Goal: Task Accomplishment & Management: Complete application form

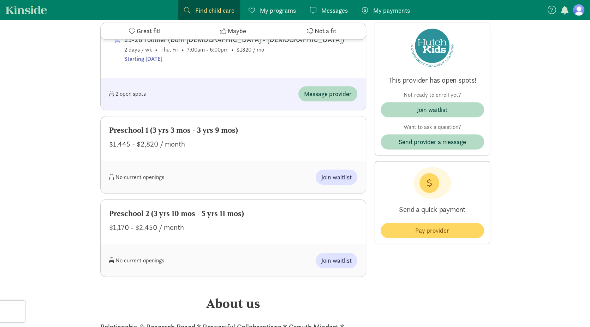
scroll to position [531, 0]
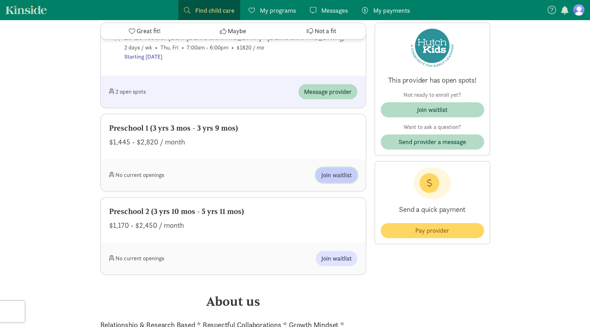
click at [347, 175] on span "Join waitlist" at bounding box center [336, 175] width 30 height 10
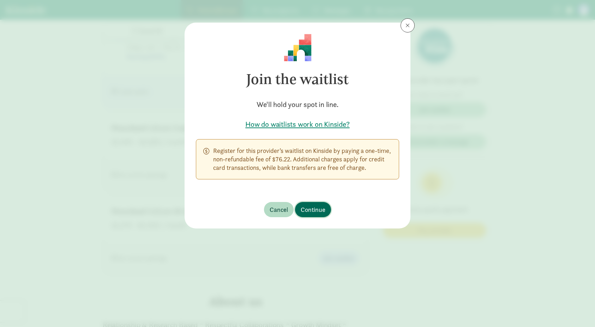
click at [324, 209] on span "Continue" at bounding box center [313, 210] width 25 height 10
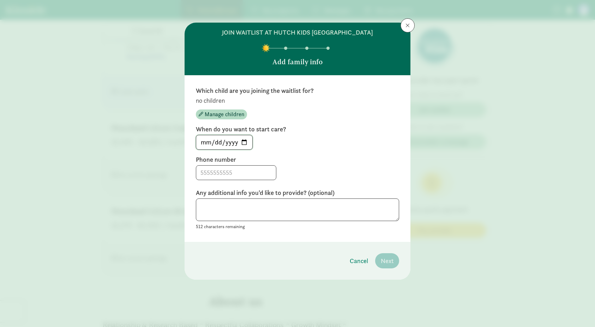
click at [244, 142] on input "2025-09-03" at bounding box center [224, 142] width 56 height 14
click at [317, 162] on label "Phone number" at bounding box center [297, 159] width 203 height 8
click at [407, 24] on span at bounding box center [408, 26] width 4 height 6
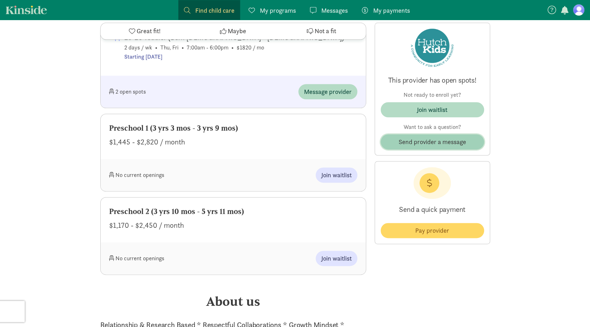
click at [434, 141] on span "Send provider a message" at bounding box center [431, 142] width 67 height 10
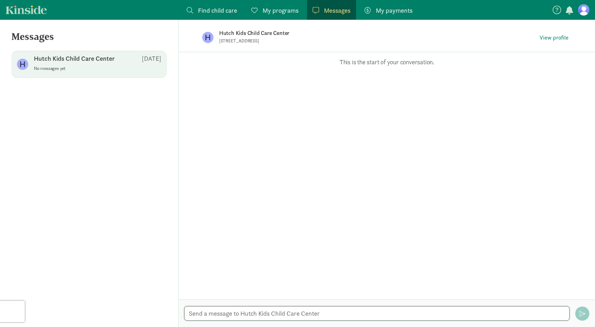
paste textarea "Good day! We have a daughter with autism, born on June 18, 2022, and we are ver…"
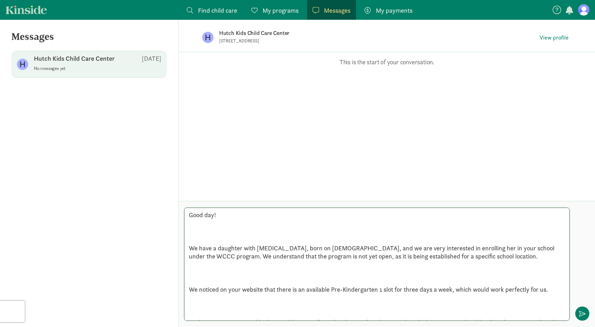
click at [203, 237] on textarea "Good day! We have a daughter with autism, born on June 18, 2022, and we are ver…" at bounding box center [376, 264] width 385 height 113
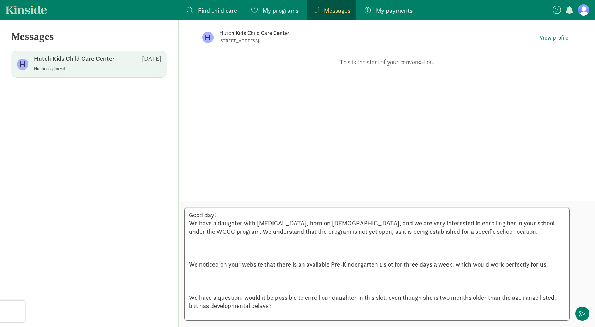
click at [292, 255] on textarea "Good day! We have a daughter with autism, born on June 18, 2022, and we are ver…" at bounding box center [376, 264] width 385 height 113
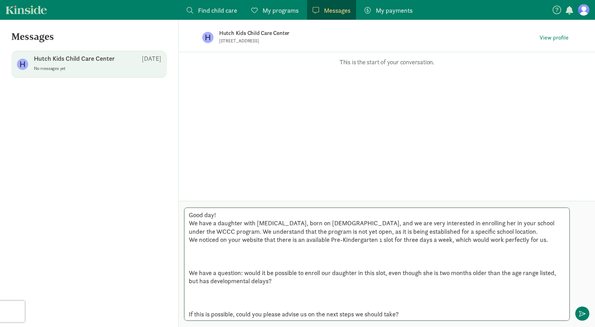
click at [292, 255] on textarea "Good day! We have a daughter with autism, born on June 18, 2022, and we are ver…" at bounding box center [376, 264] width 385 height 113
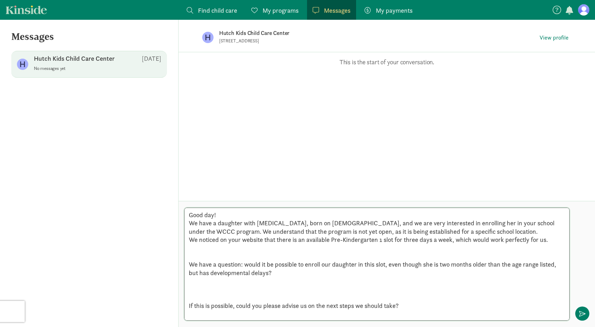
click at [246, 255] on textarea "Good day! We have a daughter with autism, born on June 18, 2022, and we are ver…" at bounding box center [376, 264] width 385 height 113
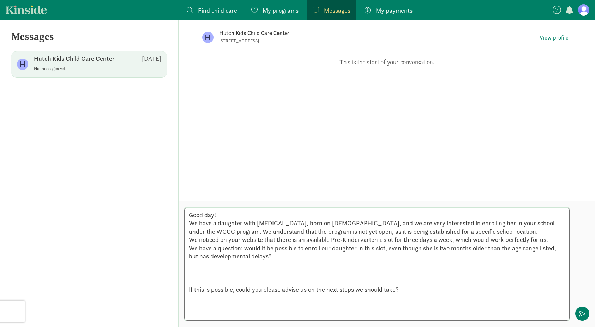
drag, startPoint x: 378, startPoint y: 238, endPoint x: 343, endPoint y: 237, distance: 35.0
click at [343, 237] on textarea "Good day! We have a daughter with autism, born on June 18, 2022, and we are ver…" at bounding box center [376, 264] width 385 height 113
click at [367, 240] on textarea "Good day! We have a daughter with autism, born on June 18, 2022, and we are ver…" at bounding box center [376, 264] width 385 height 113
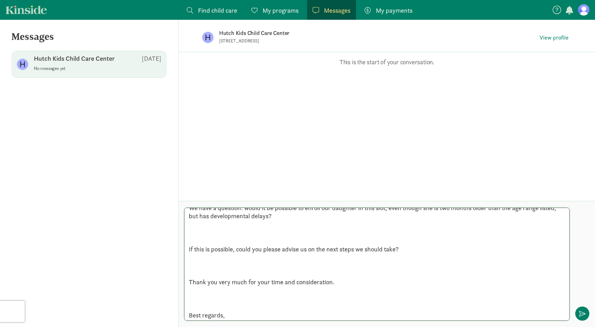
scroll to position [42, 0]
click at [280, 238] on textarea "Good day! We have a daughter with autism, born on June 18, 2022, and we are ver…" at bounding box center [376, 264] width 385 height 113
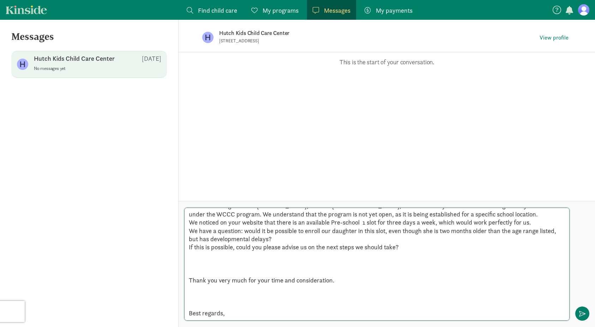
scroll to position [17, 0]
click at [323, 272] on textarea "Good day! We have a daughter with autism, born on June 18, 2022, and we are ver…" at bounding box center [376, 264] width 385 height 113
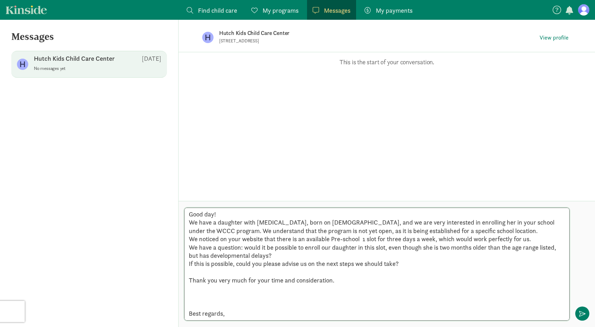
scroll to position [0, 0]
click at [226, 305] on textarea "Good day! We have a daughter with autism, born on June 18, 2022, and we are ver…" at bounding box center [376, 264] width 385 height 113
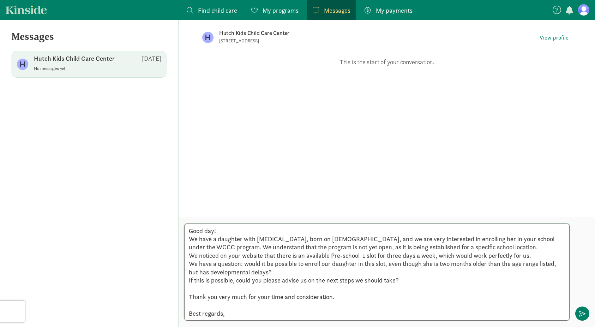
click at [230, 315] on textarea "Good day! We have a daughter with autism, born on June 18, 2022, and we are ver…" at bounding box center [376, 271] width 385 height 97
type textarea "Good day! We have a daughter with [MEDICAL_DATA], born on [DEMOGRAPHIC_DATA], a…"
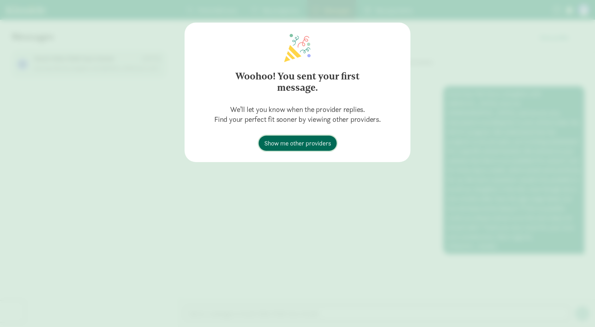
click at [306, 143] on span "Show me other providers" at bounding box center [297, 143] width 67 height 10
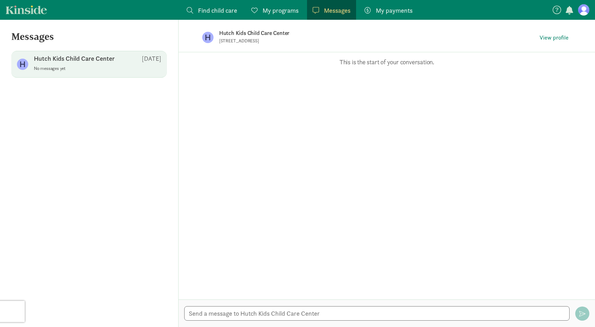
click at [85, 70] on p "No messages yet" at bounding box center [97, 69] width 127 height 6
click at [271, 40] on p "[STREET_ADDRESS]" at bounding box center [305, 41] width 173 height 6
paste textarea "Good day! We have a daughter with autism, born on June 18, 2022, and we are ver…"
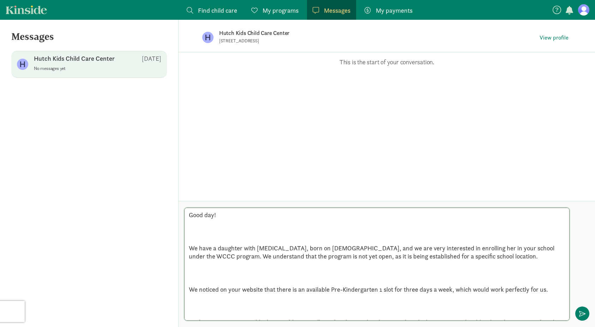
click at [226, 240] on textarea "Good day! We have a daughter with autism, born on June 18, 2022, and we are ver…" at bounding box center [376, 264] width 385 height 113
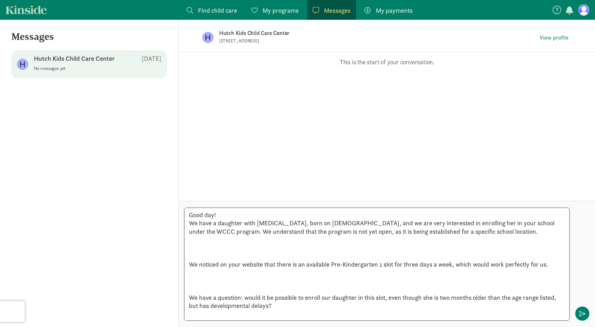
click at [210, 258] on textarea "Good day! We have a daughter with autism, born on June 18, 2022, and we are ver…" at bounding box center [376, 264] width 385 height 113
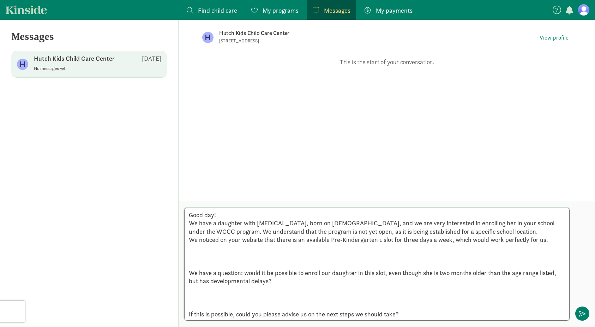
click at [206, 266] on textarea "Good day! We have a daughter with autism, born on June 18, 2022, and we are ver…" at bounding box center [376, 264] width 385 height 113
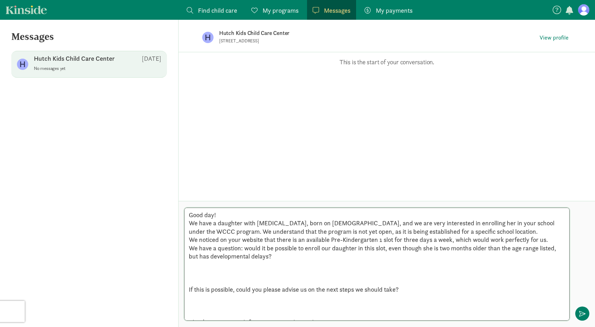
click at [205, 279] on textarea "Good day! We have a daughter with autism, born on June 18, 2022, and we are ver…" at bounding box center [376, 264] width 385 height 113
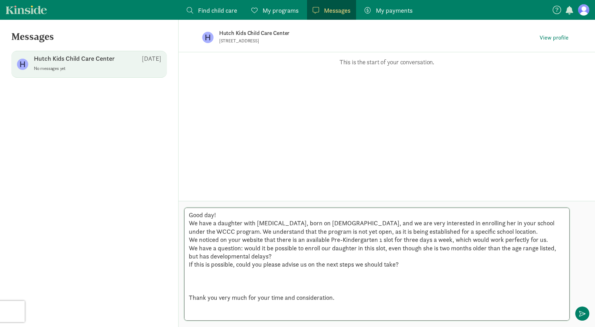
click at [202, 289] on textarea "Good day! We have a daughter with autism, born on June 18, 2022, and we are ver…" at bounding box center [376, 264] width 385 height 113
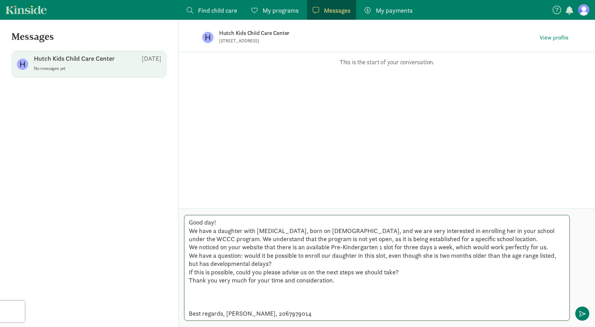
click at [197, 305] on textarea "Good day! We have a daughter with autism, born on June 18, 2022, and we are ver…" at bounding box center [376, 268] width 385 height 106
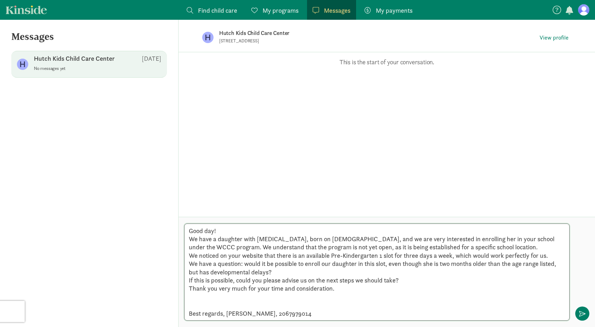
type textarea "Good day! We have a daughter with [MEDICAL_DATA], born on [DEMOGRAPHIC_DATA], a…"
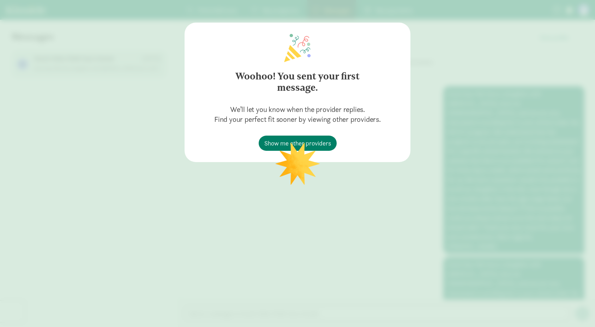
scroll to position [104, 0]
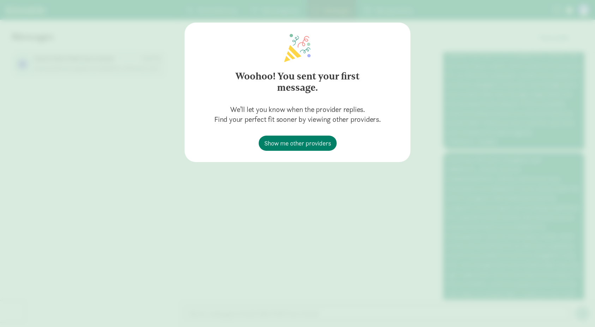
click at [326, 193] on div "Woohoo! You sent your first message. We’ll let you know when the provider repli…" at bounding box center [297, 163] width 595 height 327
click at [325, 183] on div "Woohoo! You sent your first message. We’ll let you know when the provider repli…" at bounding box center [297, 163] width 595 height 327
click at [469, 142] on div "Woohoo! You sent your first message. We’ll let you know when the provider repli…" at bounding box center [297, 163] width 595 height 327
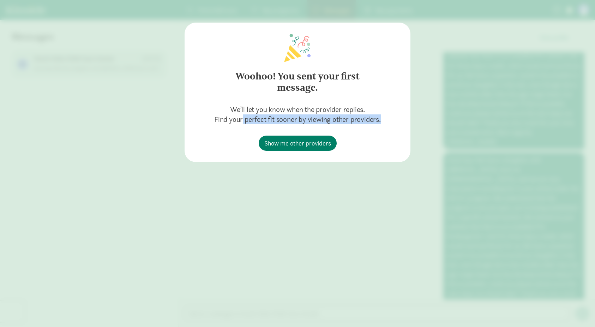
click at [469, 142] on div "Woohoo! You sent your first message. We’ll let you know when the provider repli…" at bounding box center [297, 163] width 595 height 327
click at [467, 140] on div "Woohoo! You sent your first message. We’ll let you know when the provider repli…" at bounding box center [297, 163] width 595 height 327
click at [360, 187] on div "Woohoo! You sent your first message. We’ll let you know when the provider repli…" at bounding box center [297, 163] width 595 height 327
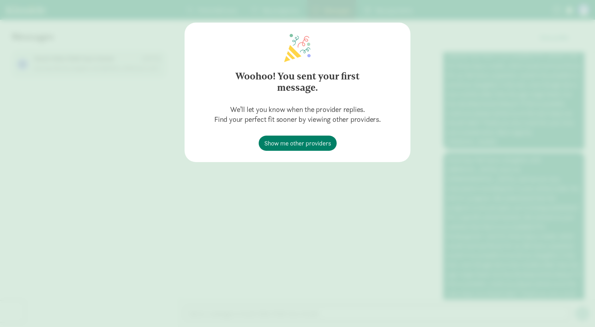
click at [360, 186] on div "Woohoo! You sent your first message. We’ll let you know when the provider repli…" at bounding box center [297, 163] width 595 height 327
click at [360, 185] on div "Woohoo! You sent your first message. We’ll let you know when the provider repli…" at bounding box center [297, 163] width 595 height 327
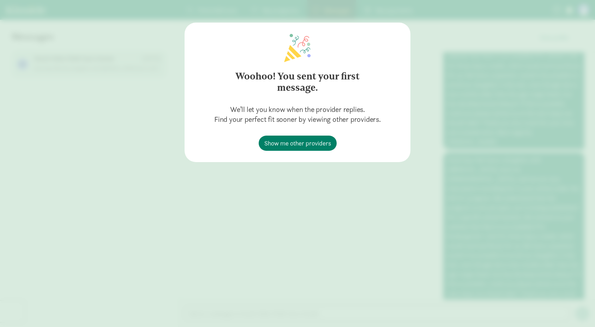
click at [360, 185] on div "Woohoo! You sent your first message. We’ll let you know when the provider repli…" at bounding box center [297, 163] width 595 height 327
click at [314, 141] on span "Show me other providers" at bounding box center [297, 143] width 67 height 10
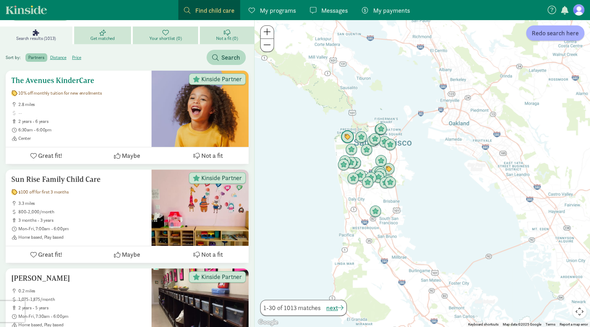
scroll to position [106, 0]
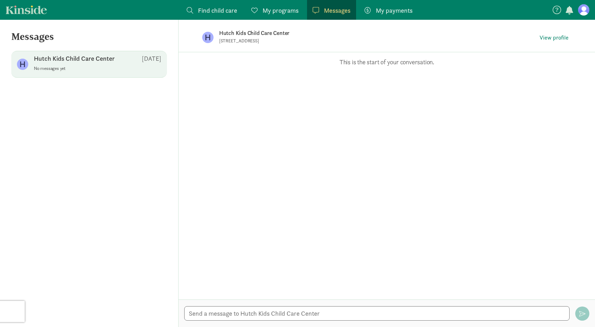
click at [272, 10] on span "My programs" at bounding box center [281, 11] width 36 height 10
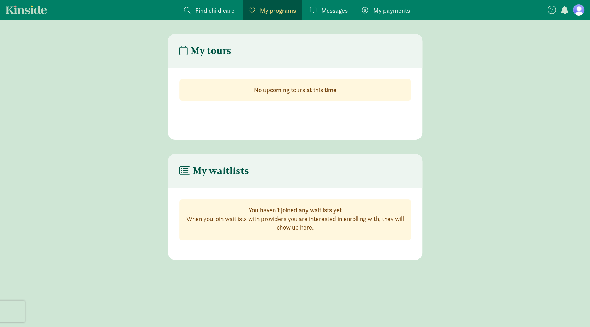
click at [400, 11] on span "My payments" at bounding box center [391, 11] width 37 height 10
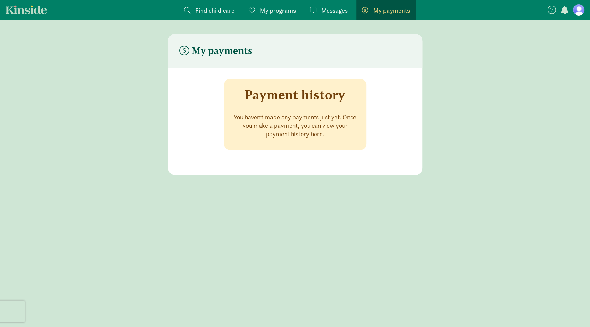
click at [338, 9] on span "Messages" at bounding box center [334, 11] width 26 height 10
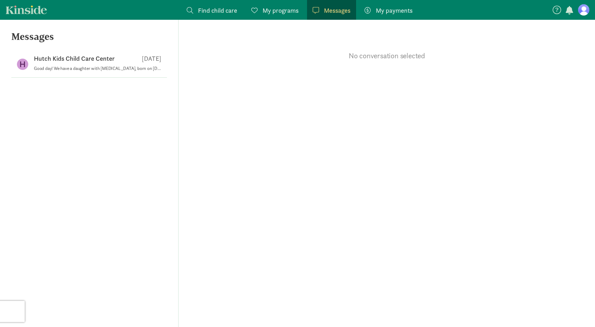
click at [207, 10] on span "Find child care" at bounding box center [217, 11] width 39 height 10
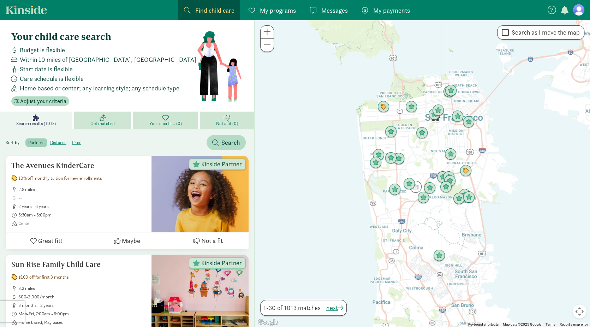
click at [330, 9] on span "Messages" at bounding box center [334, 11] width 26 height 10
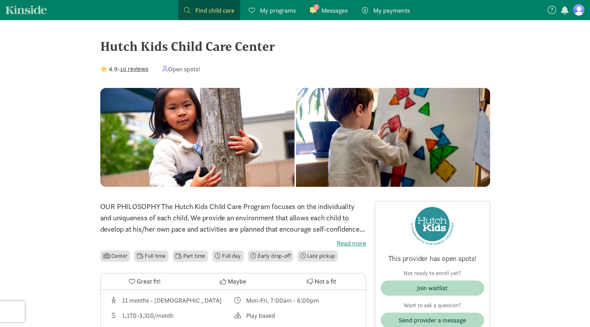
click at [18, 9] on link "Kinside" at bounding box center [26, 9] width 41 height 9
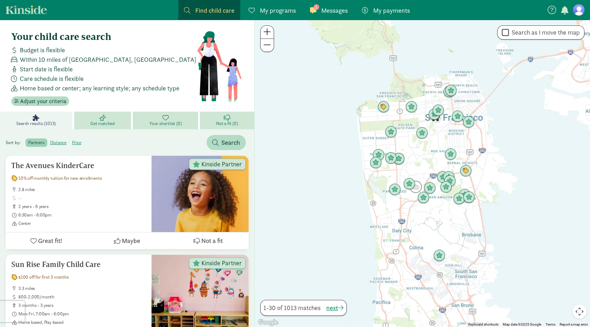
click at [195, 10] on span "Find child care" at bounding box center [214, 11] width 39 height 10
click at [32, 15] on nav "Find child care Find My programs Programs 1 Messages Messages My payments Pay" at bounding box center [295, 10] width 590 height 20
click at [32, 12] on link "Kinside" at bounding box center [26, 9] width 41 height 9
click at [320, 12] on div "1 Messages Messages" at bounding box center [329, 11] width 38 height 10
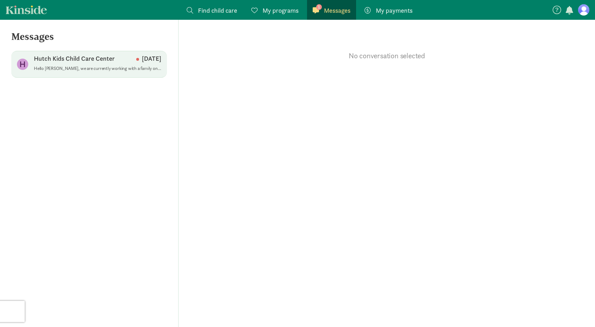
click at [120, 69] on p "Hello Nadiya, we are currently working with a family on enrolling for that spot…" at bounding box center [97, 69] width 127 height 6
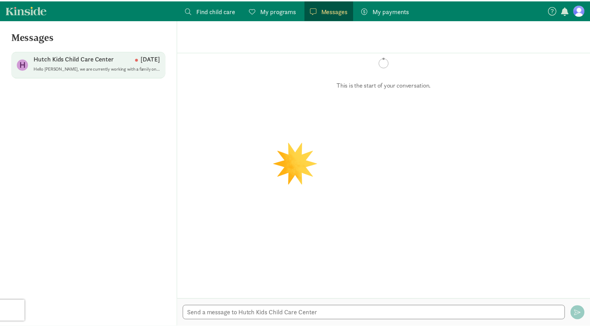
scroll to position [185, 0]
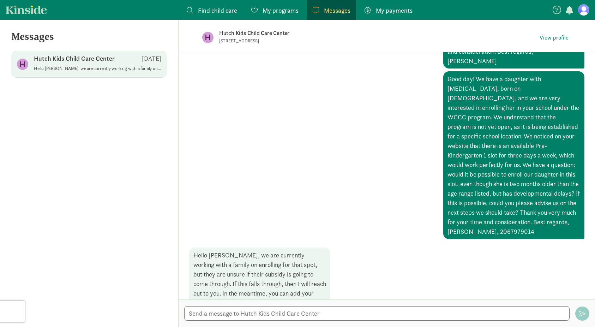
click at [27, 10] on link "Kinside" at bounding box center [26, 9] width 41 height 9
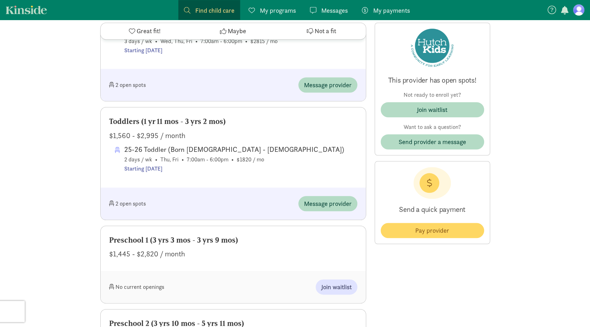
scroll to position [353, 0]
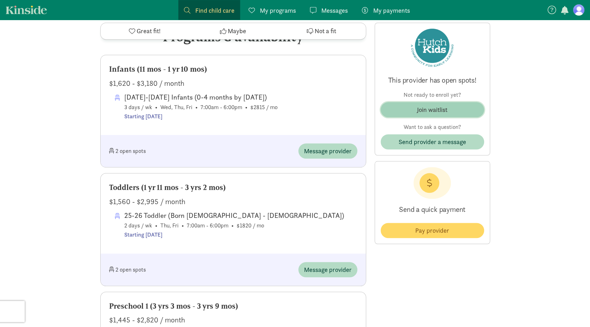
click at [460, 114] on button "Join waitlist" at bounding box center [431, 109] width 103 height 15
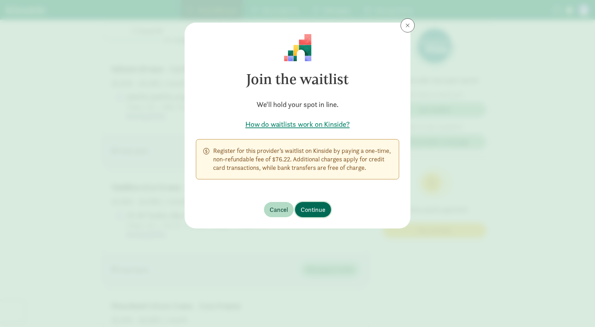
click at [314, 207] on span "Continue" at bounding box center [313, 210] width 25 height 10
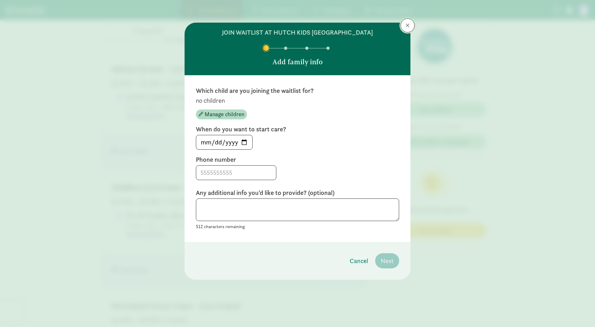
click at [409, 26] on span at bounding box center [408, 26] width 4 height 6
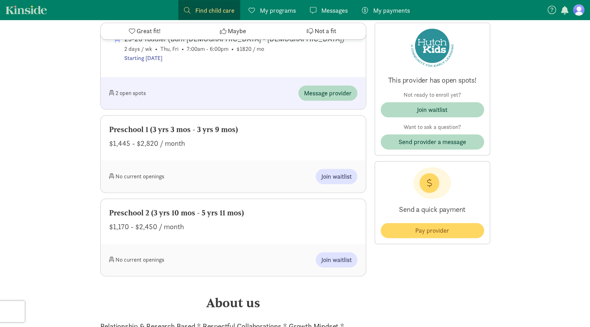
scroll to position [494, 0]
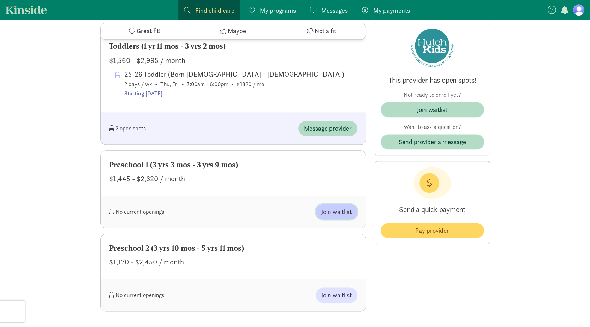
click at [334, 212] on span "Join waitlist" at bounding box center [336, 212] width 30 height 10
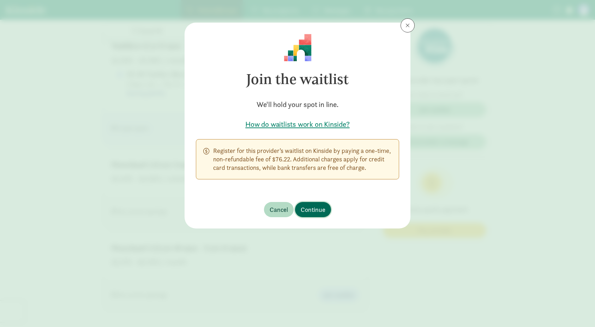
click at [316, 208] on span "Continue" at bounding box center [313, 210] width 25 height 10
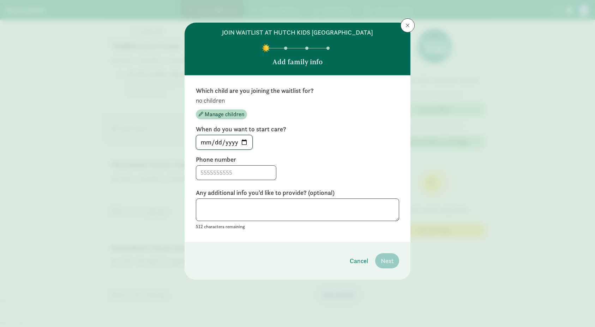
click at [243, 142] on input "[DATE]" at bounding box center [224, 142] width 56 height 14
click at [237, 175] on input at bounding box center [236, 173] width 80 height 14
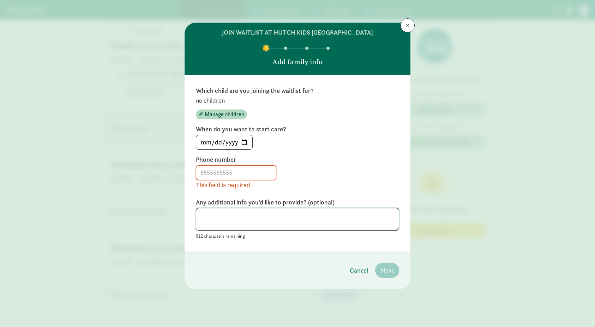
click at [285, 217] on textarea at bounding box center [297, 219] width 203 height 23
click at [252, 173] on input at bounding box center [236, 173] width 80 height 14
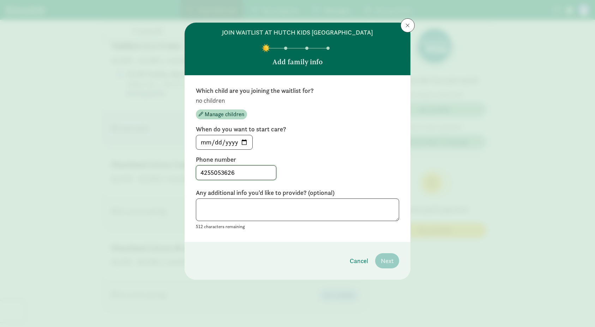
type input "4255053626"
click at [248, 205] on textarea at bounding box center [297, 209] width 203 height 23
click at [262, 213] on textarea at bounding box center [297, 209] width 203 height 23
click at [271, 206] on textarea "We would like to apply forthe WCCC" at bounding box center [297, 209] width 203 height 23
click at [270, 206] on textarea "We would like to apply forthe WCCC" at bounding box center [297, 209] width 203 height 23
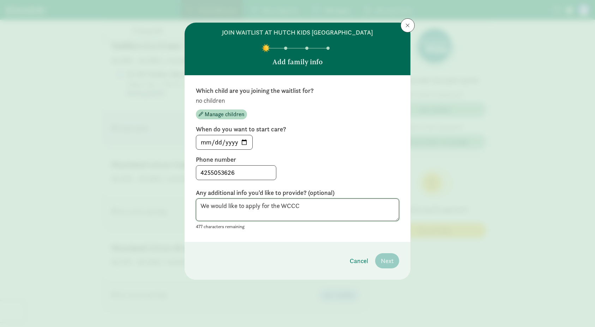
click at [306, 204] on textarea "We would like to apply for the WCCC" at bounding box center [297, 209] width 203 height 23
click at [278, 208] on textarea "We would like to apply for the WCCC program and ready to start attending the sc…" at bounding box center [297, 209] width 203 height 23
type textarea "We would like to apply for the WCCC program and ready to start attending the sc…"
click at [214, 114] on span "Manage children" at bounding box center [225, 114] width 40 height 8
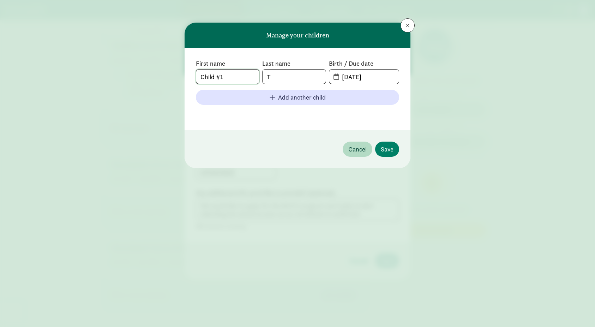
click at [232, 76] on input "Child #1" at bounding box center [227, 77] width 63 height 14
drag, startPoint x: 232, startPoint y: 76, endPoint x: 214, endPoint y: 83, distance: 18.7
click at [214, 81] on input "Child #1" at bounding box center [227, 77] width 63 height 14
drag, startPoint x: 215, startPoint y: 74, endPoint x: 190, endPoint y: 73, distance: 25.5
click at [190, 73] on div "First name Child Last name T Birth / Due date [DATE] Add another child" at bounding box center [298, 89] width 226 height 82
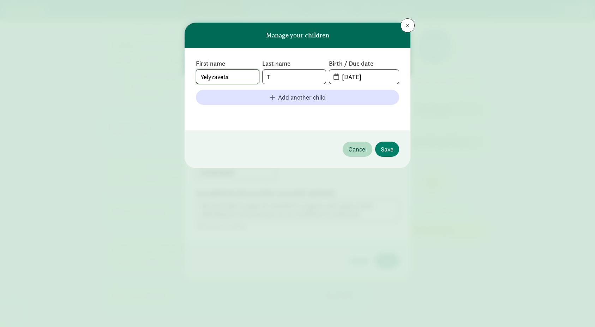
type input "Yelyzaveta"
drag, startPoint x: 277, startPoint y: 79, endPoint x: 262, endPoint y: 77, distance: 16.0
click at [262, 77] on div "First name [PERSON_NAME] Last name T Birth / Due date [DATE]" at bounding box center [297, 71] width 203 height 25
type input "[PERSON_NAME]"
click at [368, 74] on input "[DATE]" at bounding box center [368, 77] width 61 height 14
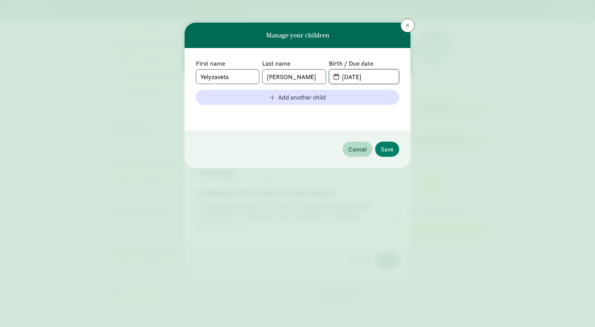
drag, startPoint x: 376, startPoint y: 76, endPoint x: 342, endPoint y: 76, distance: 33.9
click at [342, 76] on input "[DATE]" at bounding box center [368, 77] width 61 height 14
type input "[DATE]"
click at [388, 150] on span "Save" at bounding box center [387, 149] width 13 height 10
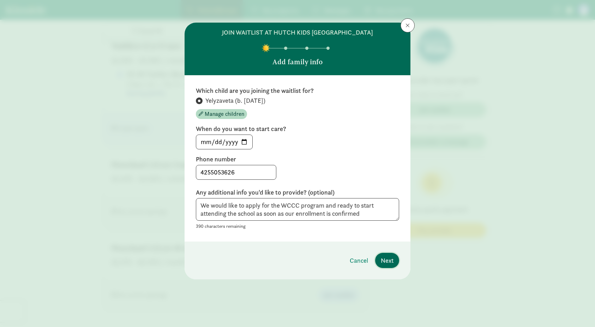
click at [385, 262] on span "Next" at bounding box center [387, 261] width 13 height 10
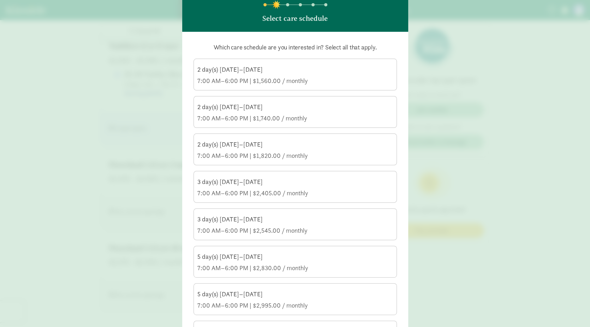
scroll to position [32, 0]
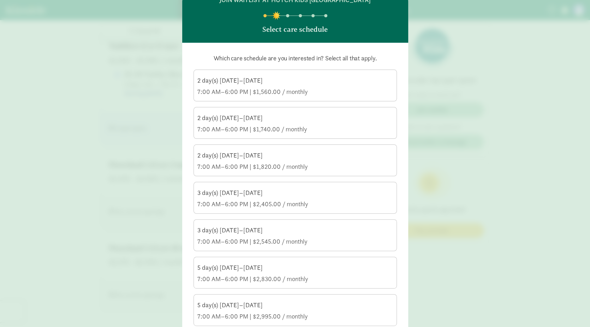
click at [328, 85] on div "2 day(s) [DATE]–[DATE] 7:00 AM–6:00 PM | $1,560.00 / monthly" at bounding box center [295, 86] width 196 height 20
click at [0, 0] on input "2 day(s) [DATE]–[DATE] 7:00 AM–6:00 PM | $1,560.00 / monthly" at bounding box center [0, 0] width 0 height 0
click at [325, 120] on div "2 day(s) [DATE]–[DATE]" at bounding box center [295, 118] width 196 height 8
click at [0, 0] on input "2 day(s) [DATE]–[DATE] 7:00 AM–6:00 PM | $1,740.00 / monthly" at bounding box center [0, 0] width 0 height 0
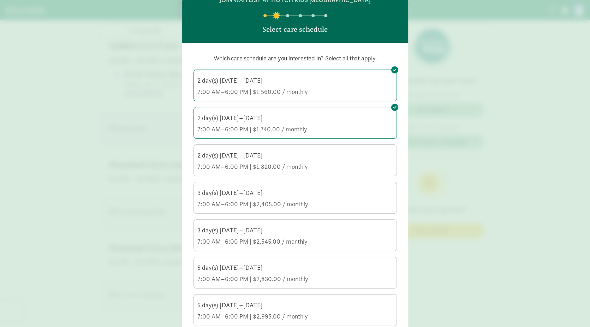
click at [324, 158] on div "2 day(s) [DATE]–[DATE]" at bounding box center [295, 155] width 196 height 8
click at [0, 0] on input "2 day(s) [DATE]–[DATE] 7:00 AM–6:00 PM | $1,820.00 / monthly" at bounding box center [0, 0] width 0 height 0
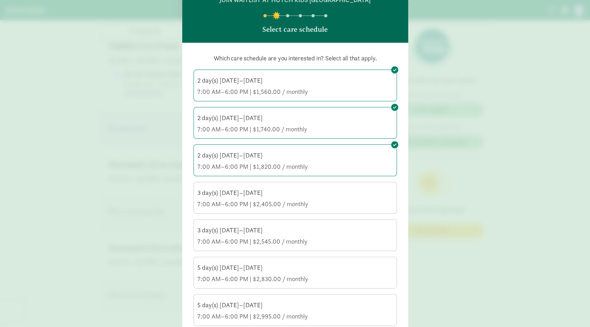
click at [325, 194] on div "3 day(s) [DATE]–[DATE]" at bounding box center [295, 192] width 196 height 8
click at [0, 0] on input "3 day(s) [DATE]–[DATE] 7:00 AM–6:00 PM | $2,405.00 / monthly" at bounding box center [0, 0] width 0 height 0
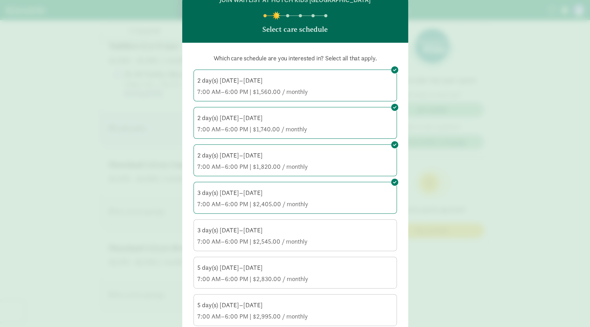
click at [340, 232] on div "3 day(s) [DATE]–[DATE]" at bounding box center [295, 230] width 196 height 8
click at [0, 0] on input "3 day(s) [DATE]–[DATE] 7:00 AM–6:00 PM | $2,545.00 / monthly" at bounding box center [0, 0] width 0 height 0
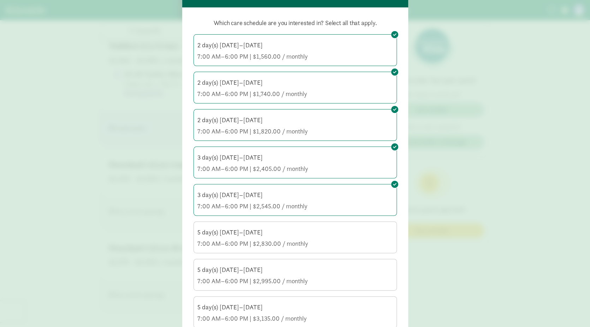
scroll to position [103, 0]
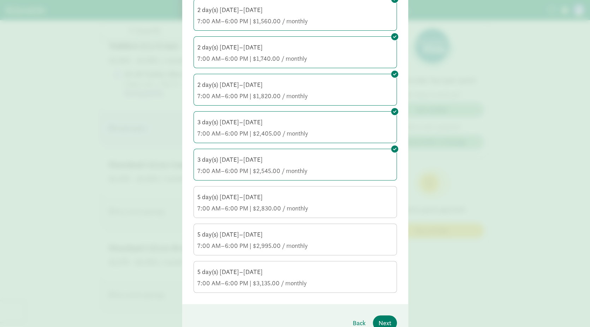
click at [370, 208] on div "7:00 AM–6:00 PM | $2,830.00 / monthly" at bounding box center [295, 208] width 196 height 8
click at [0, 0] on input "5 day(s) [DATE]–[DATE] 7:00 AM–6:00 PM | $2,830.00 / monthly" at bounding box center [0, 0] width 0 height 0
click at [366, 233] on div "5 day(s) [DATE]–[DATE]" at bounding box center [295, 234] width 196 height 8
click at [0, 0] on input "5 day(s) [DATE]–[DATE] 7:00 AM–6:00 PM | $2,995.00 / monthly" at bounding box center [0, 0] width 0 height 0
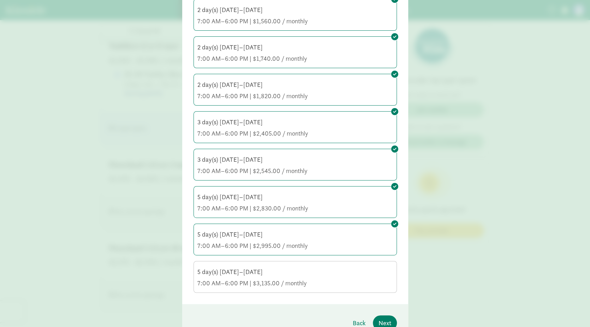
click at [368, 268] on div "5 day(s) [DATE]–[DATE]" at bounding box center [295, 272] width 196 height 8
click at [0, 0] on input "5 day(s) [DATE]–[DATE] 7:00 AM–6:00 PM | $3,135.00 / monthly" at bounding box center [0, 0] width 0 height 0
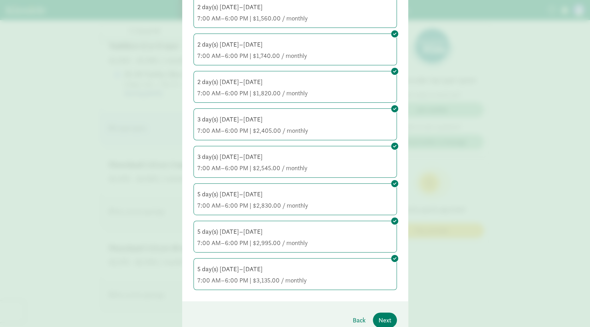
scroll to position [138, 0]
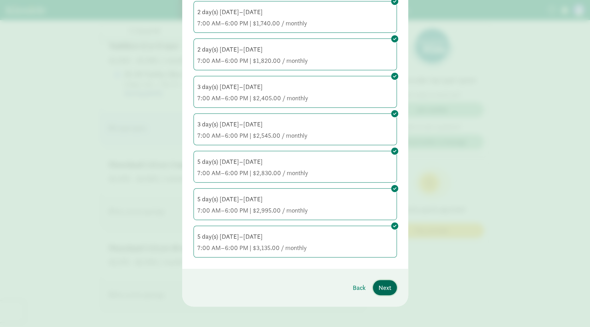
click at [388, 285] on span "Next" at bounding box center [384, 288] width 13 height 10
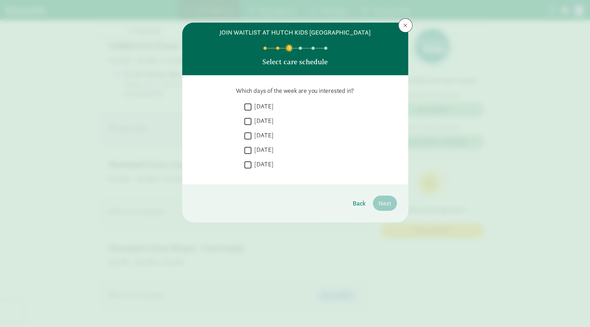
click at [249, 106] on input "[DATE]" at bounding box center [247, 107] width 7 height 10
checkbox input "true"
click at [247, 122] on input "[DATE]" at bounding box center [247, 121] width 7 height 10
checkbox input "true"
click at [246, 136] on input "[DATE]" at bounding box center [247, 136] width 7 height 10
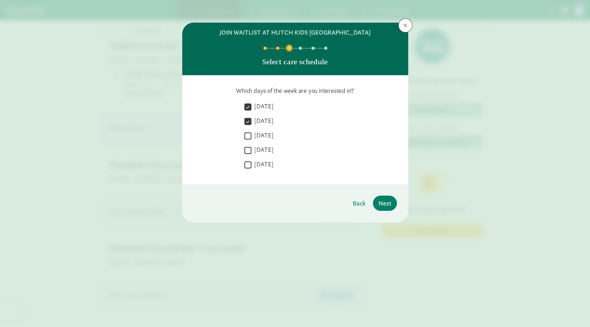
checkbox input "true"
click at [247, 150] on input "[DATE]" at bounding box center [247, 150] width 7 height 10
checkbox input "true"
click at [247, 164] on input "[DATE]" at bounding box center [247, 165] width 7 height 10
checkbox input "true"
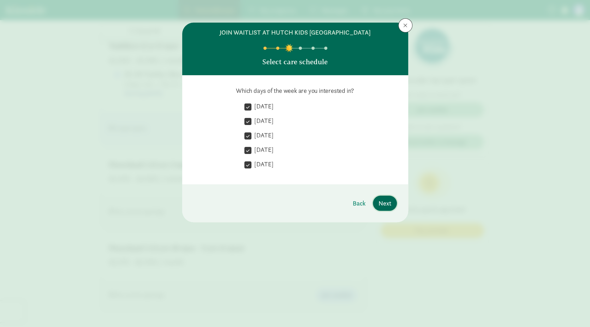
click at [382, 204] on span "Next" at bounding box center [384, 203] width 13 height 10
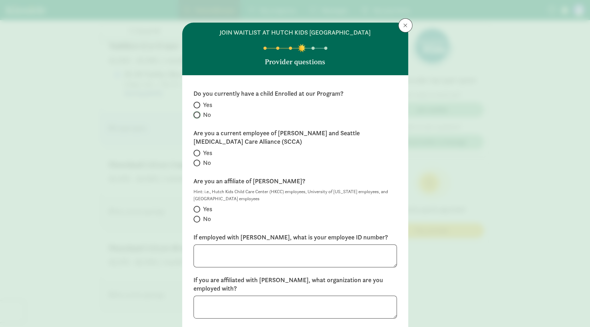
click at [193, 115] on input "No" at bounding box center [195, 115] width 5 height 5
radio input "true"
click at [198, 166] on label "No" at bounding box center [294, 162] width 203 height 8
click at [198, 165] on input "No" at bounding box center [195, 163] width 5 height 5
radio input "true"
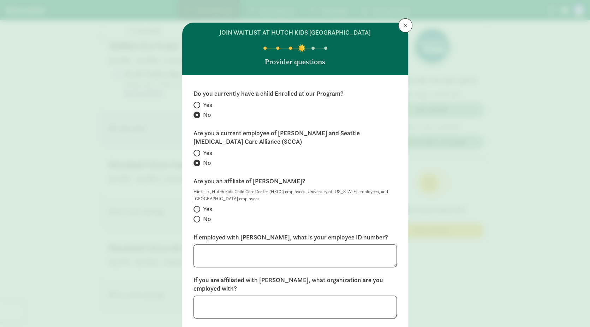
click at [196, 219] on span at bounding box center [196, 219] width 7 height 7
click at [196, 219] on input "No" at bounding box center [195, 219] width 5 height 5
radio input "true"
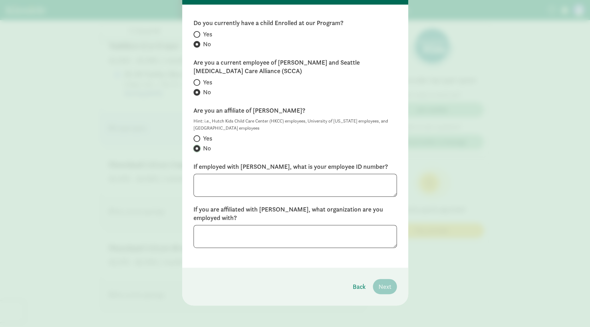
scroll to position [71, 0]
click at [270, 189] on textarea at bounding box center [294, 184] width 203 height 23
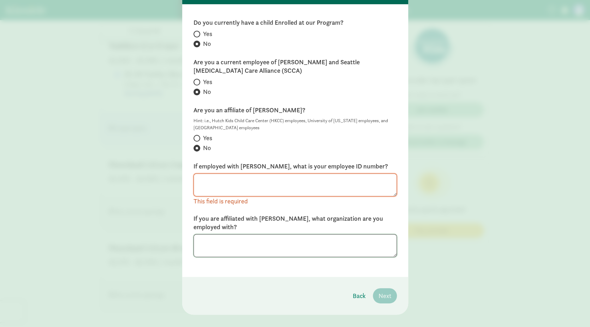
click at [271, 239] on textarea at bounding box center [294, 245] width 203 height 23
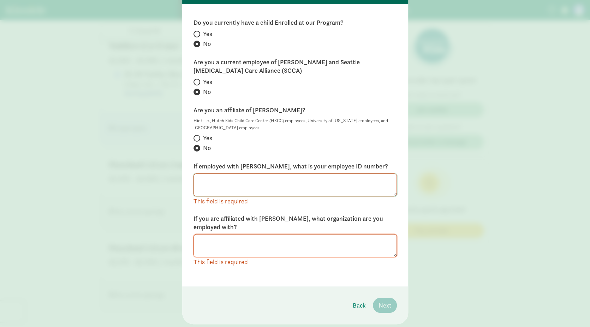
click at [263, 186] on textarea at bounding box center [294, 184] width 203 height 23
type textarea "-"
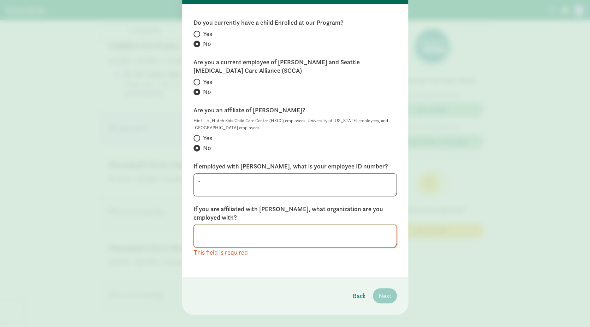
click at [251, 241] on textarea at bounding box center [294, 235] width 203 height 23
type textarea "-"
click at [308, 262] on div "Do you currently have a child Enrolled at our Program? Yes No Are you a current…" at bounding box center [295, 140] width 226 height 272
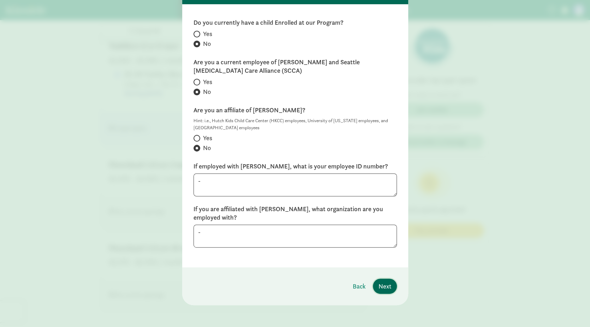
click at [383, 285] on span "Next" at bounding box center [384, 286] width 13 height 10
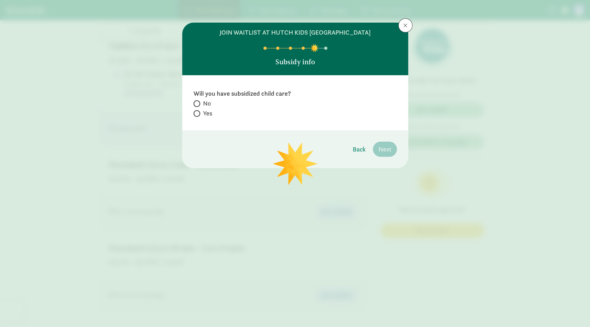
scroll to position [0, 0]
click at [197, 115] on input "Yes" at bounding box center [195, 113] width 5 height 5
radio input "true"
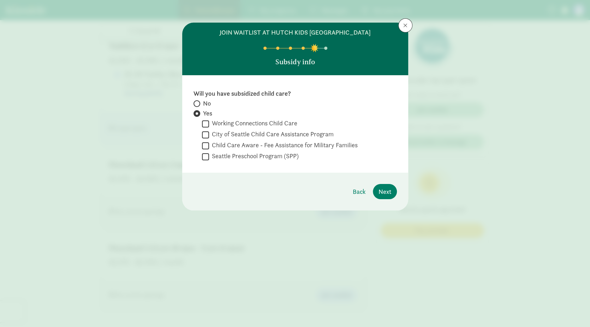
click at [203, 122] on input "Working Connections Child Care" at bounding box center [205, 124] width 7 height 10
checkbox input "true"
click at [387, 190] on span "Next" at bounding box center [384, 192] width 13 height 10
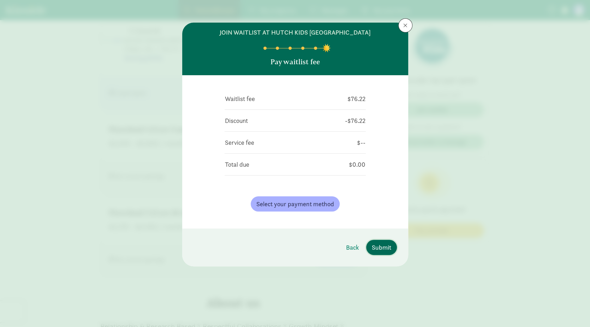
click at [389, 249] on span "Submit" at bounding box center [381, 247] width 19 height 10
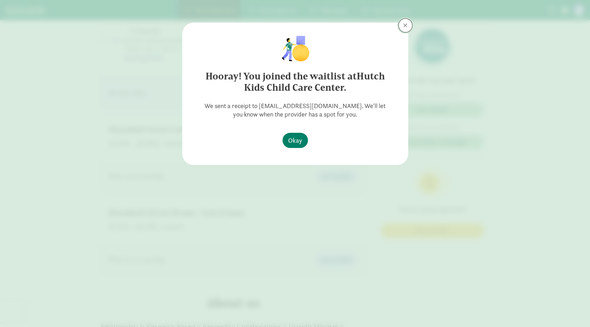
click at [405, 27] on span at bounding box center [405, 26] width 4 height 6
